Goal: Information Seeking & Learning: Check status

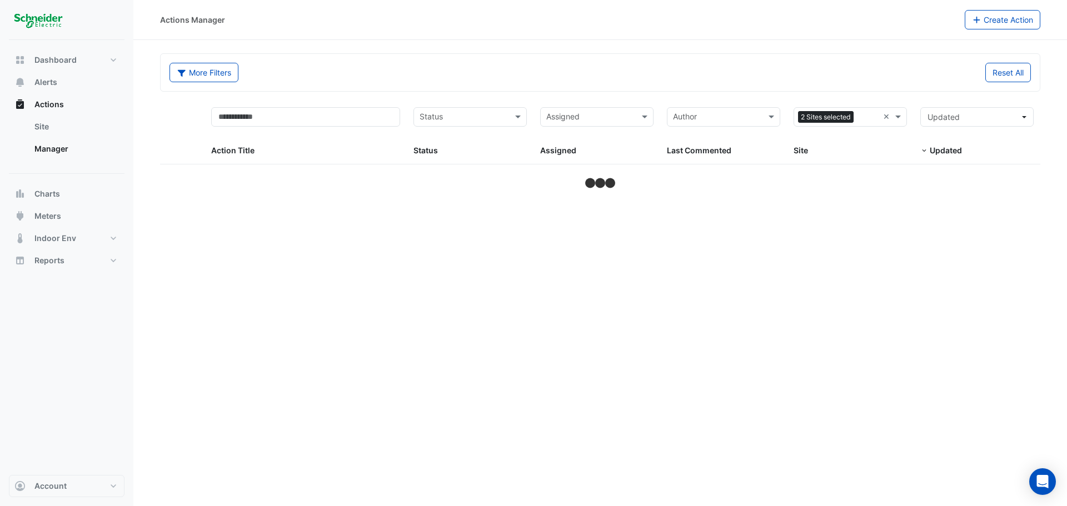
select select "**"
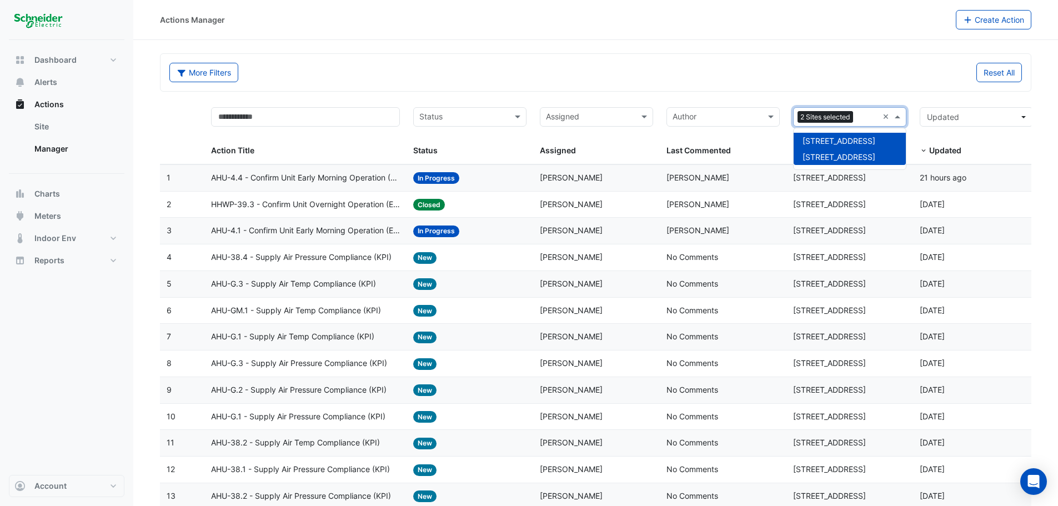
click at [858, 112] on div at bounding box center [867, 118] width 22 height 15
click at [829, 142] on span "[STREET_ADDRESS]" at bounding box center [839, 140] width 73 height 9
click at [730, 124] on div at bounding box center [716, 118] width 90 height 15
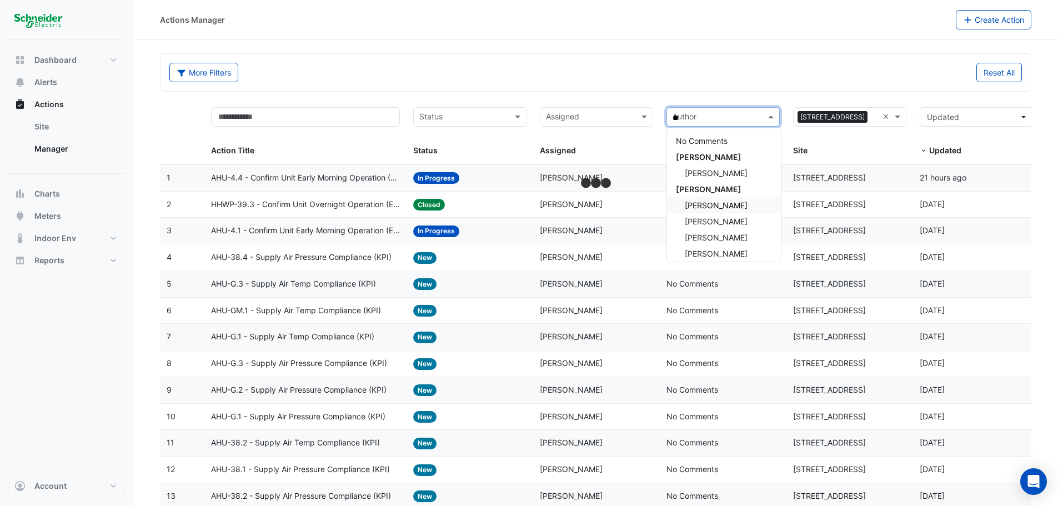
type input "***"
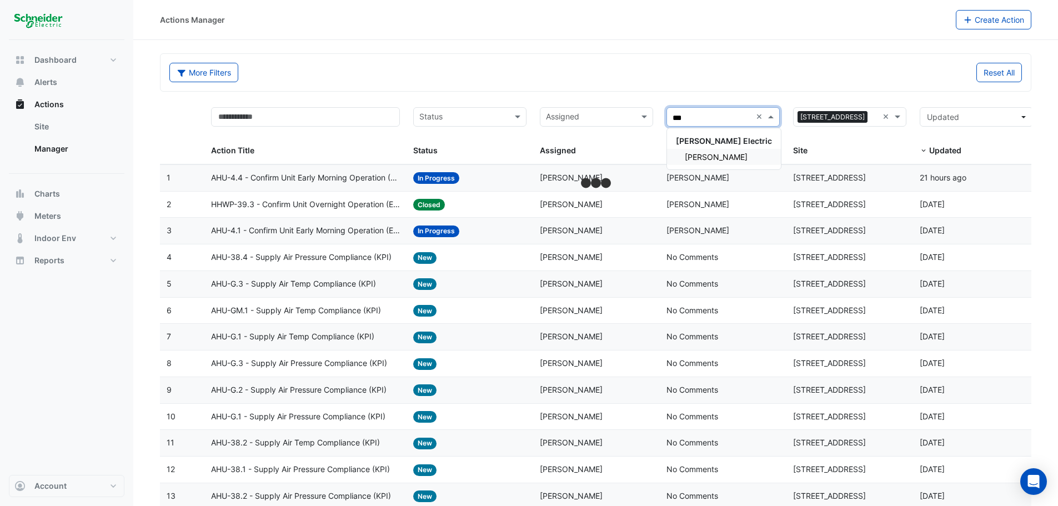
click at [713, 151] on div "[PERSON_NAME]" at bounding box center [724, 157] width 114 height 16
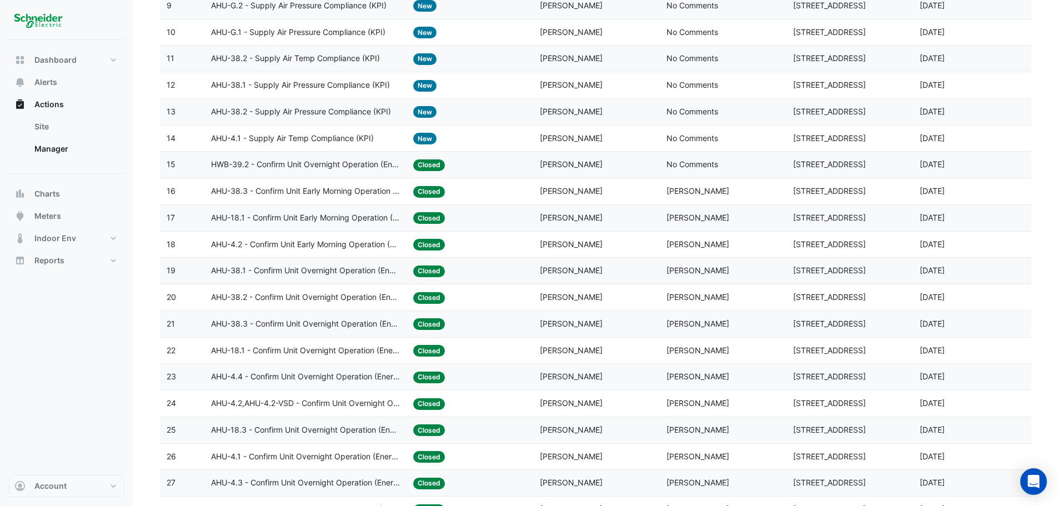
scroll to position [93, 0]
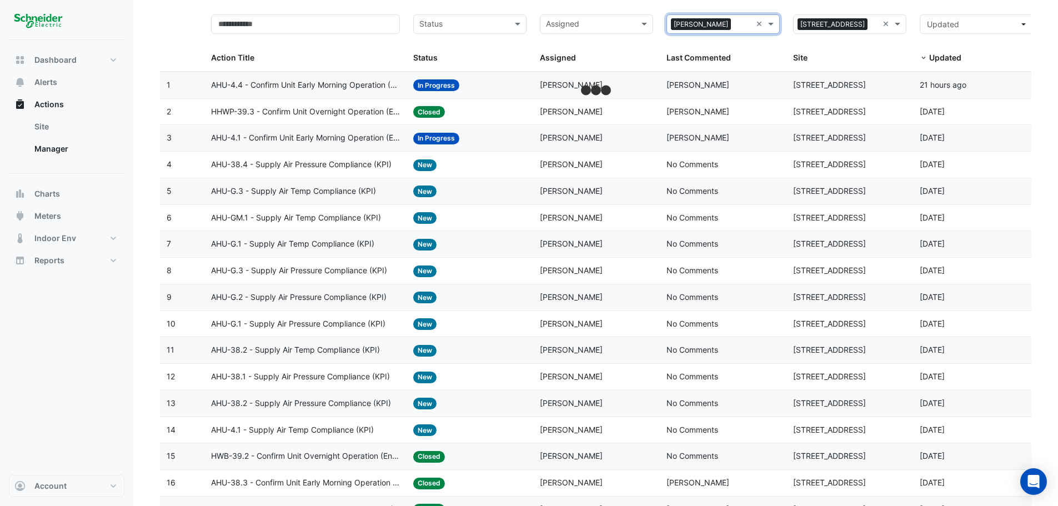
click at [608, 25] on input "text" at bounding box center [590, 25] width 88 height 13
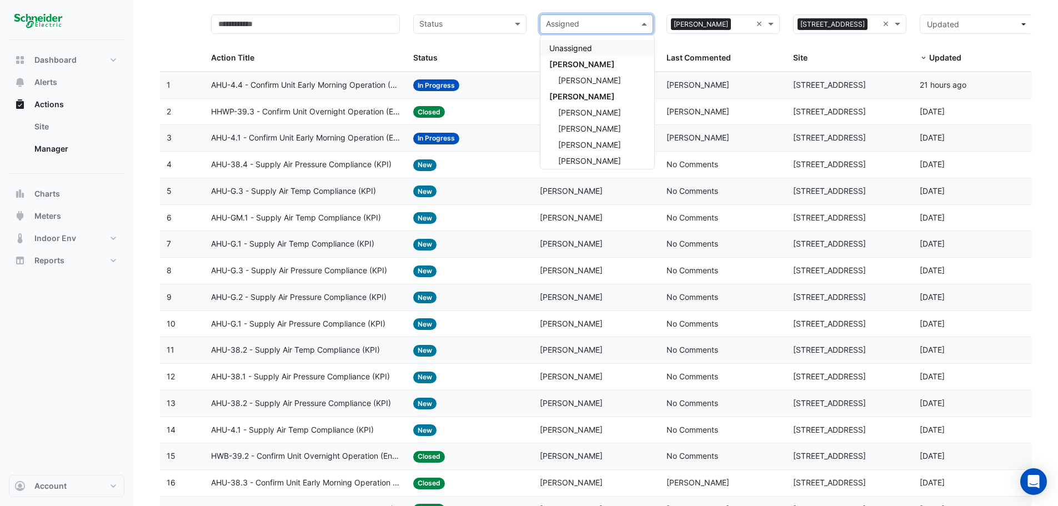
click at [608, 25] on input "text" at bounding box center [590, 25] width 88 height 13
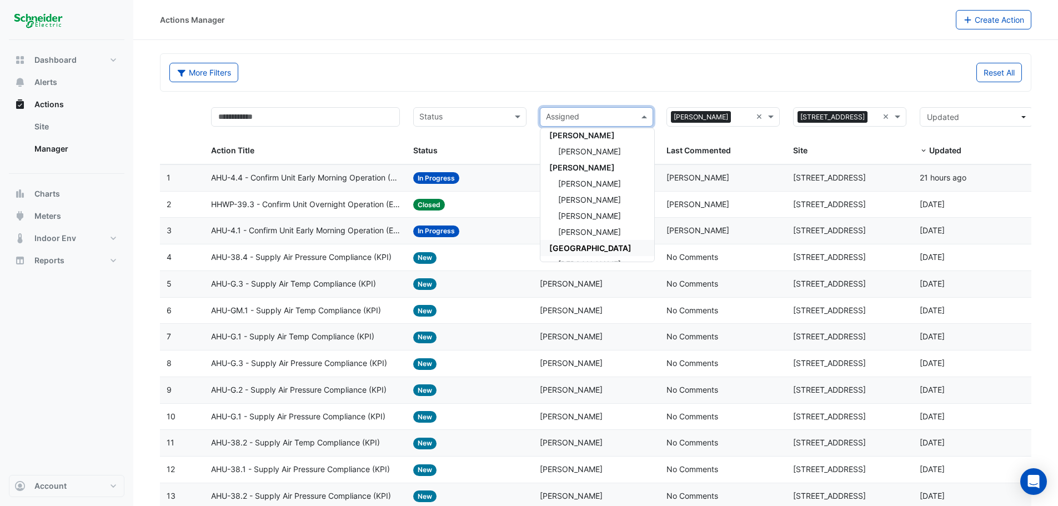
scroll to position [0, 0]
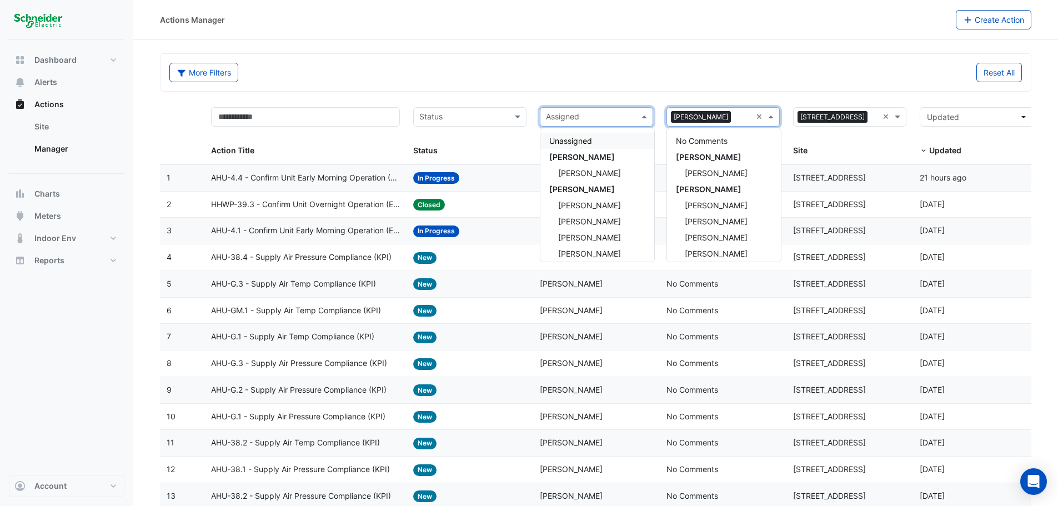
click at [688, 123] on div "× [PERSON_NAME]" at bounding box center [709, 117] width 84 height 18
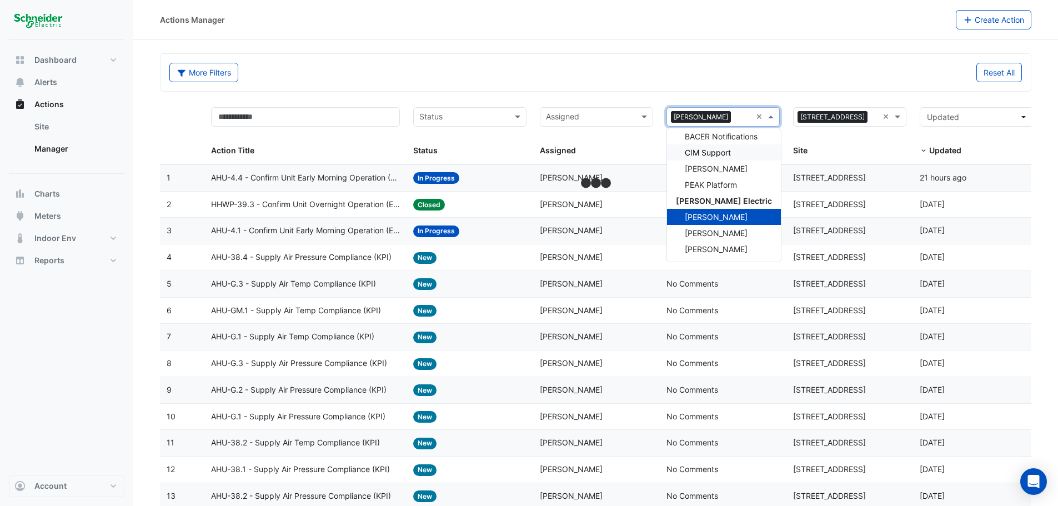
click at [568, 117] on input "text" at bounding box center [590, 118] width 88 height 13
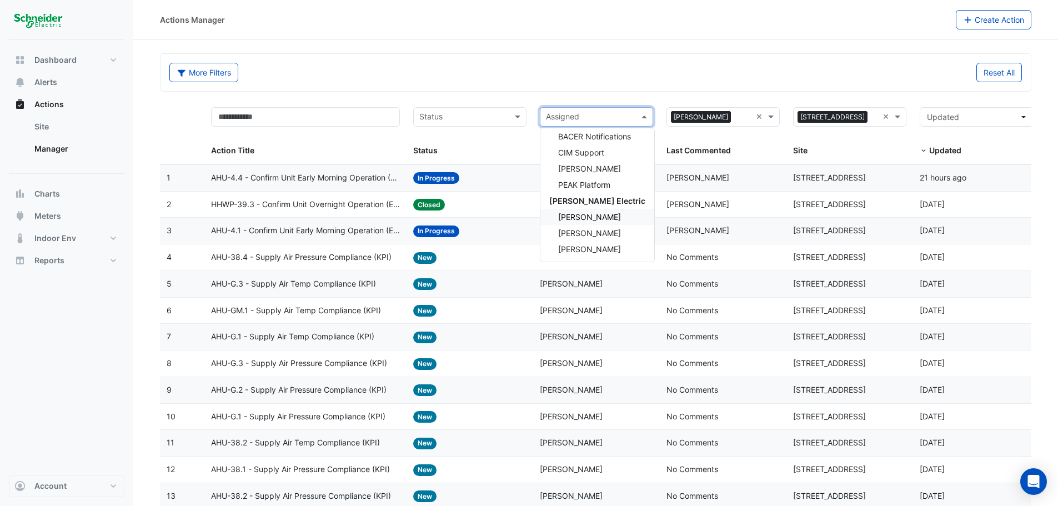
click at [583, 217] on span "[PERSON_NAME]" at bounding box center [589, 216] width 63 height 9
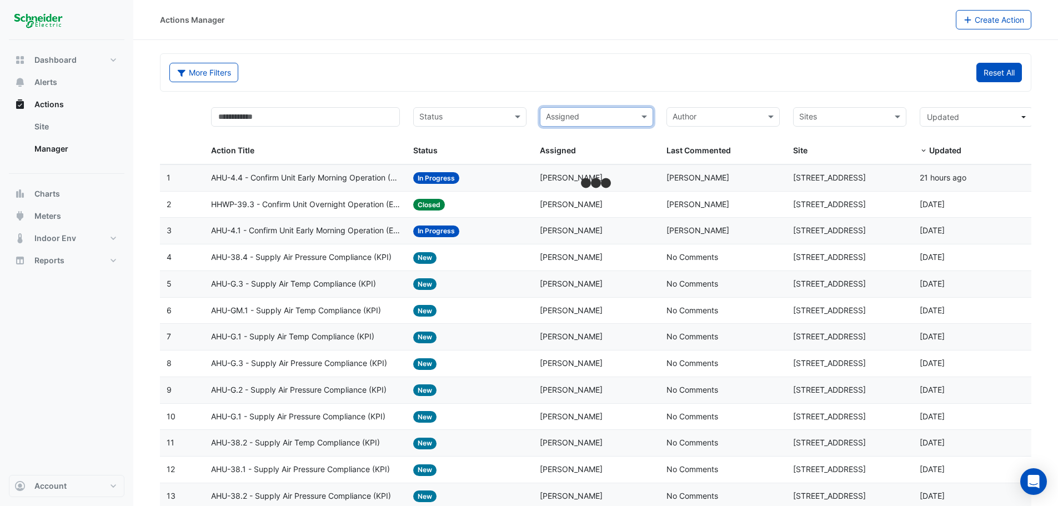
click at [997, 77] on button "Reset All" at bounding box center [1000, 72] width 46 height 19
click at [49, 132] on link "Site" at bounding box center [75, 127] width 99 height 22
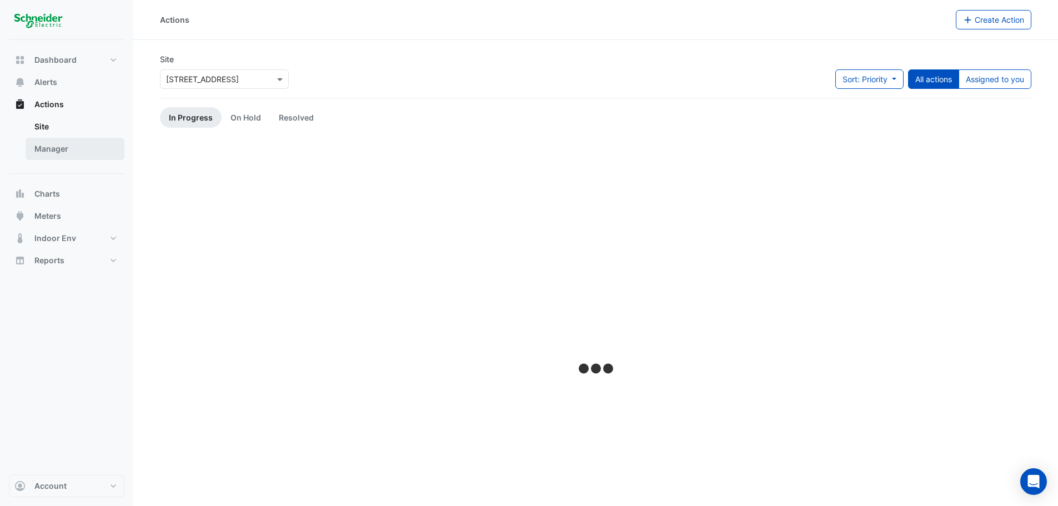
click at [51, 156] on link "Manager" at bounding box center [75, 149] width 99 height 22
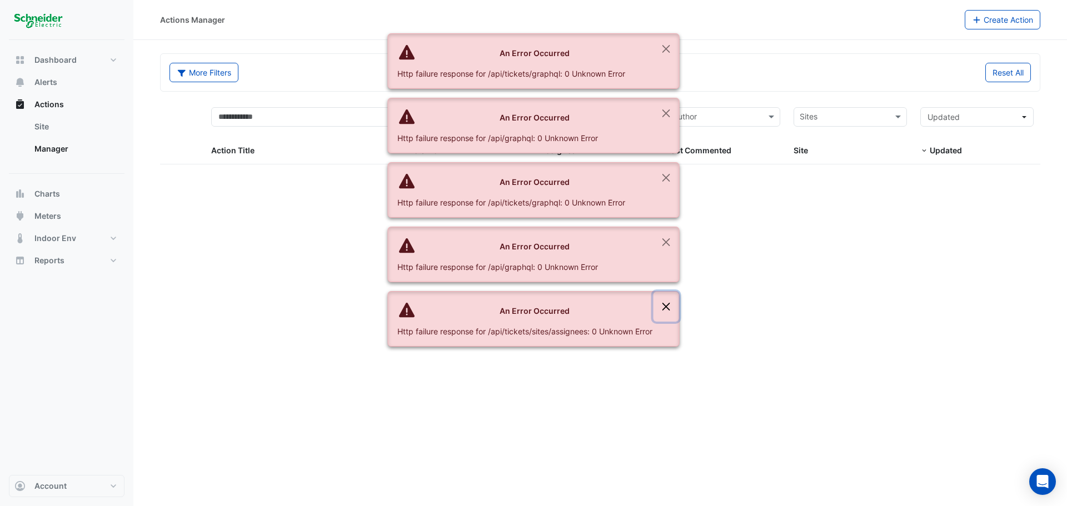
drag, startPoint x: 674, startPoint y: 306, endPoint x: 672, endPoint y: 288, distance: 18.5
click at [674, 307] on button "Close" at bounding box center [666, 307] width 26 height 30
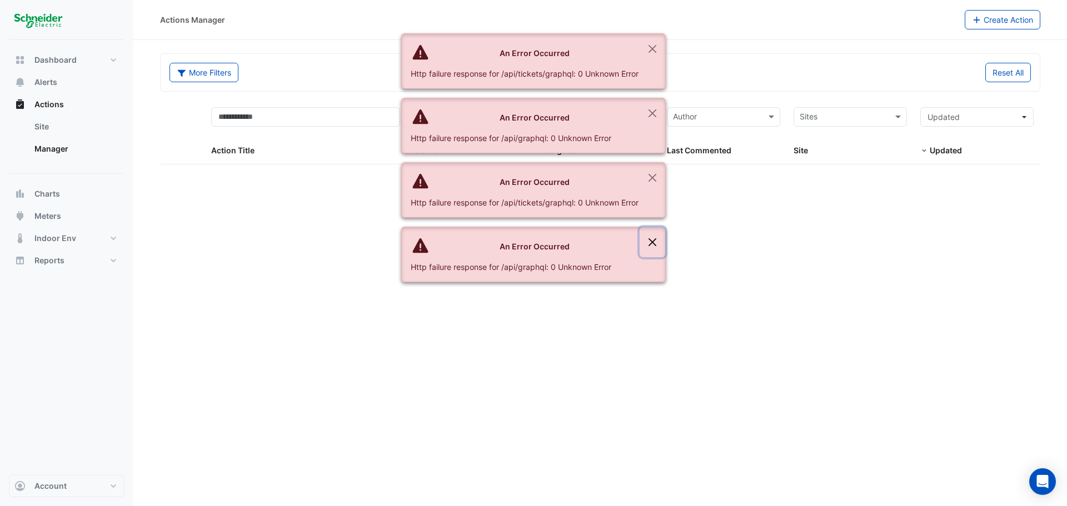
click at [647, 241] on button "Close" at bounding box center [652, 242] width 26 height 30
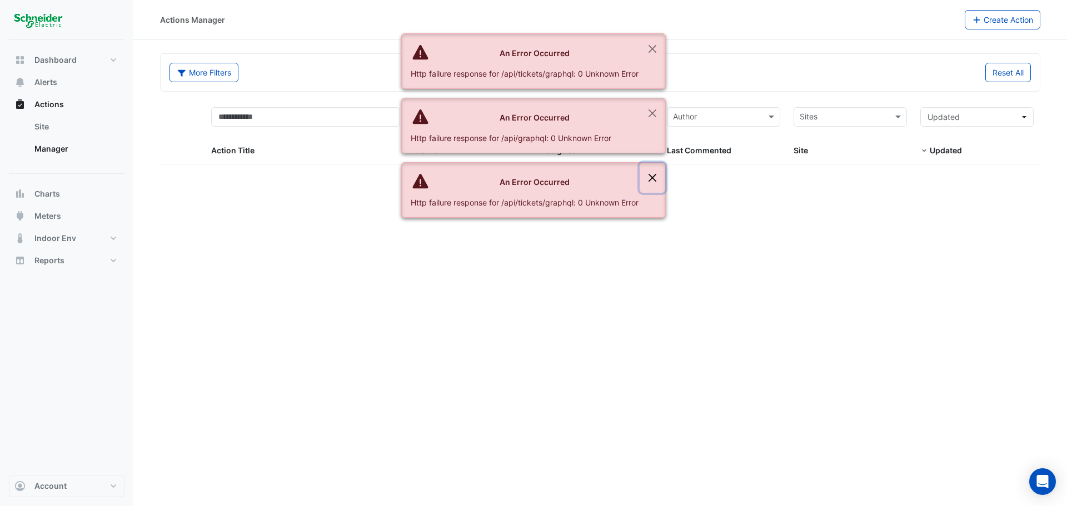
click at [652, 173] on button "Close" at bounding box center [652, 178] width 26 height 30
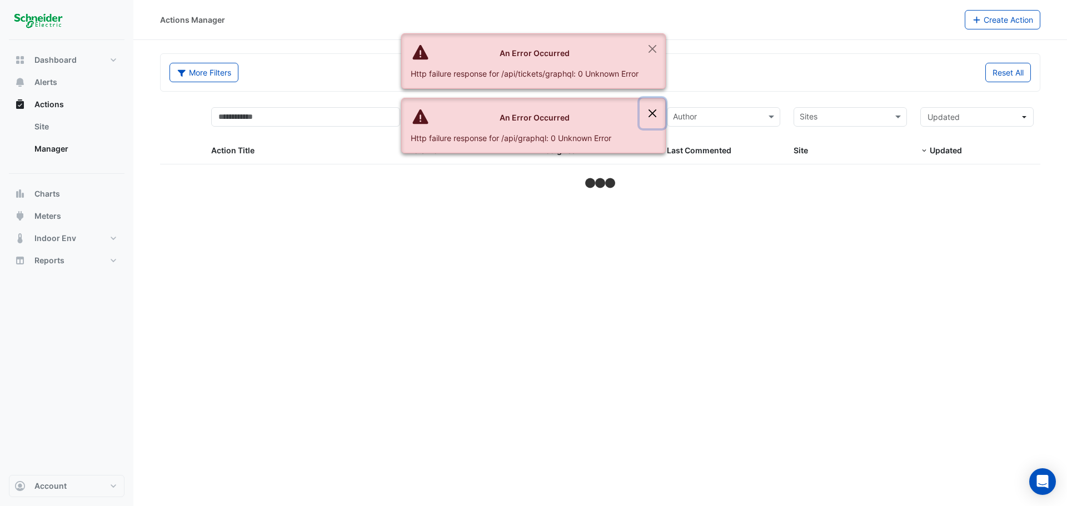
click at [658, 108] on button "Close" at bounding box center [652, 113] width 26 height 30
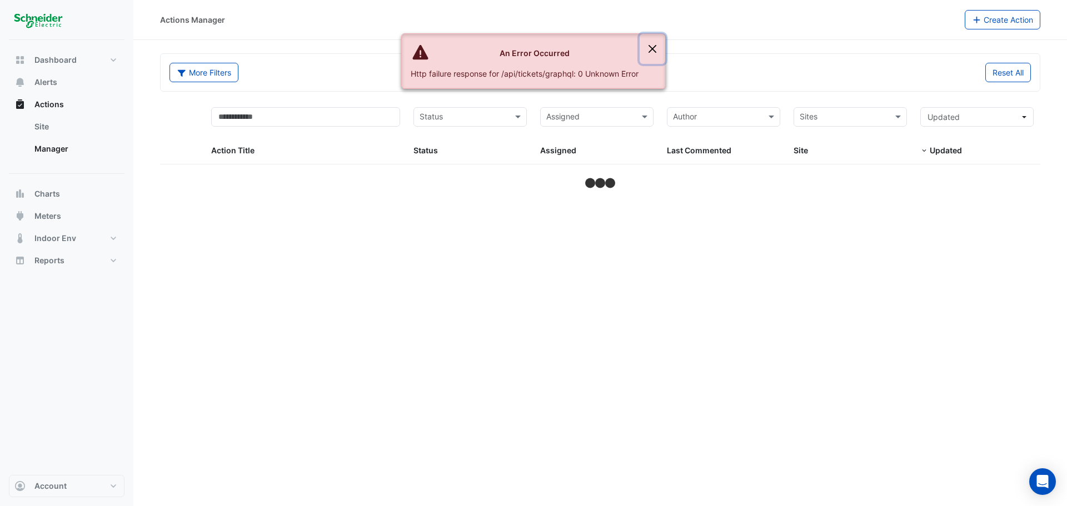
click at [658, 57] on button "Close" at bounding box center [652, 49] width 26 height 30
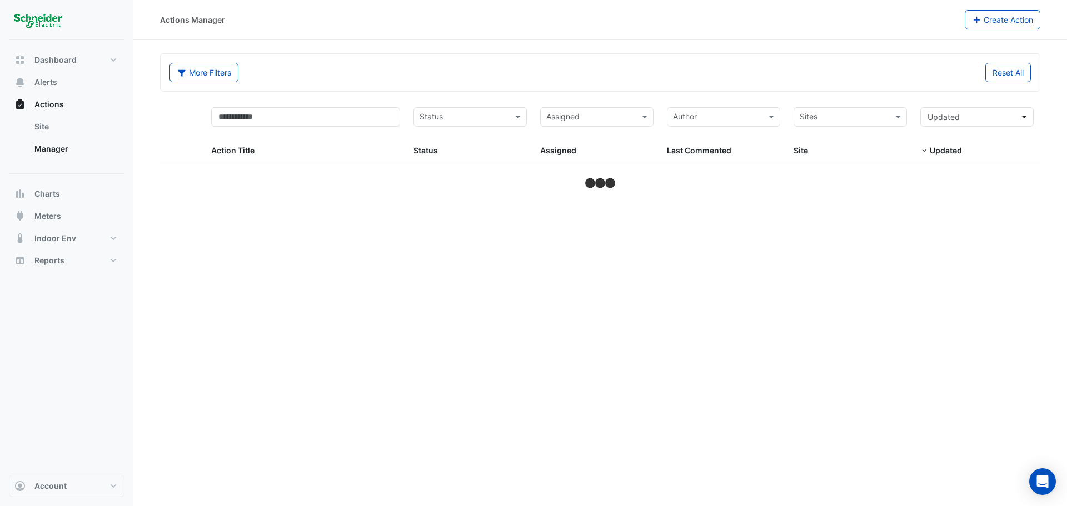
click at [864, 117] on input "text" at bounding box center [843, 118] width 88 height 13
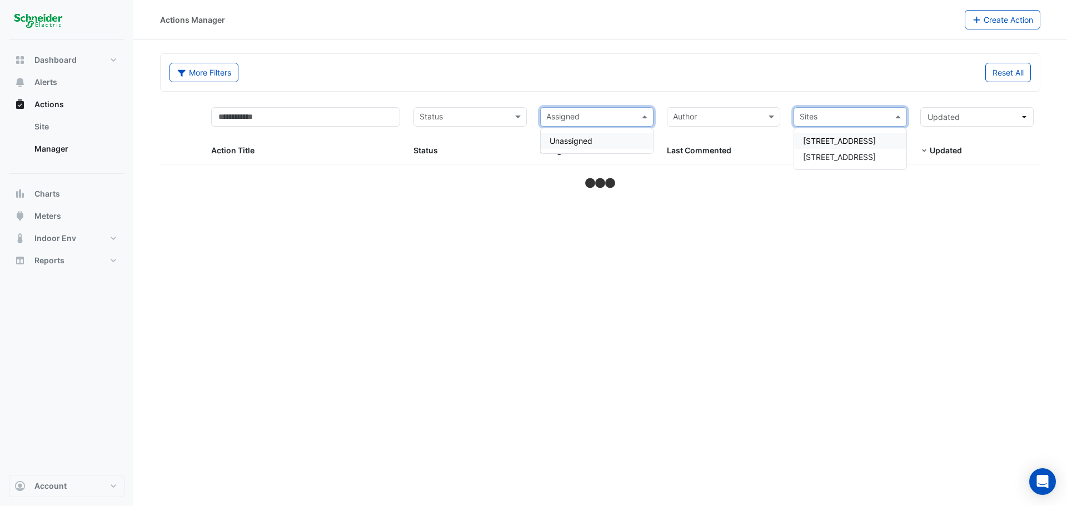
click at [604, 108] on div "Assigned" at bounding box center [588, 117] width 94 height 18
click at [145, 131] on section "More Filters Reset All Status Assigned Sites Action Title Status Status Assigne…" at bounding box center [599, 115] width 933 height 151
